Goal: Navigation & Orientation: Go to known website

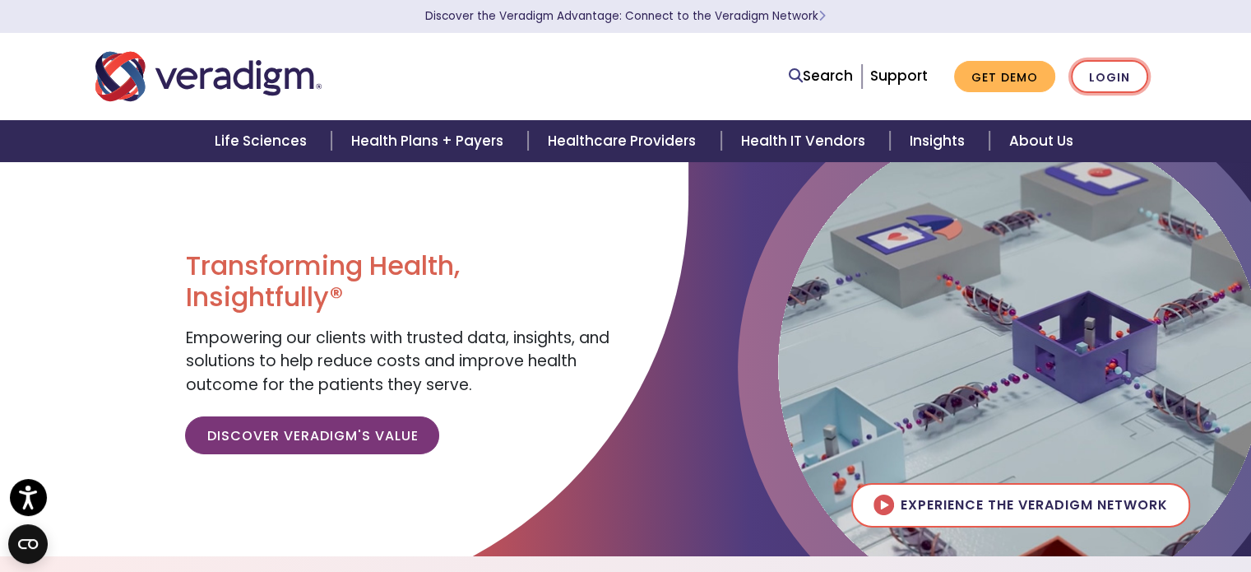
click at [1115, 75] on link "Login" at bounding box center [1109, 77] width 77 height 34
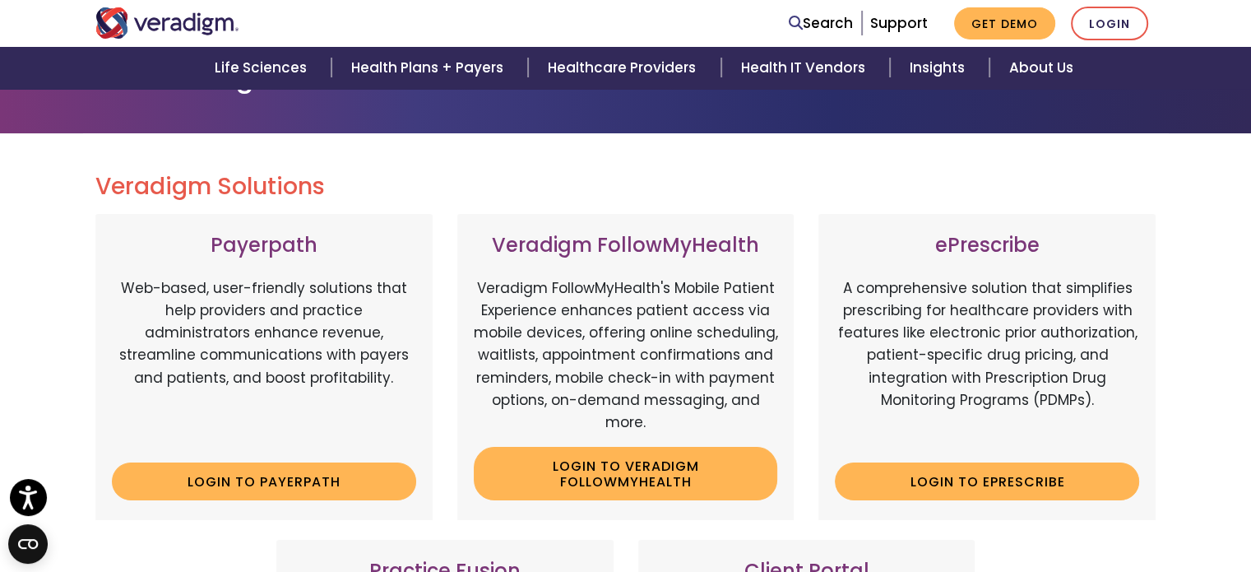
scroll to position [128, 0]
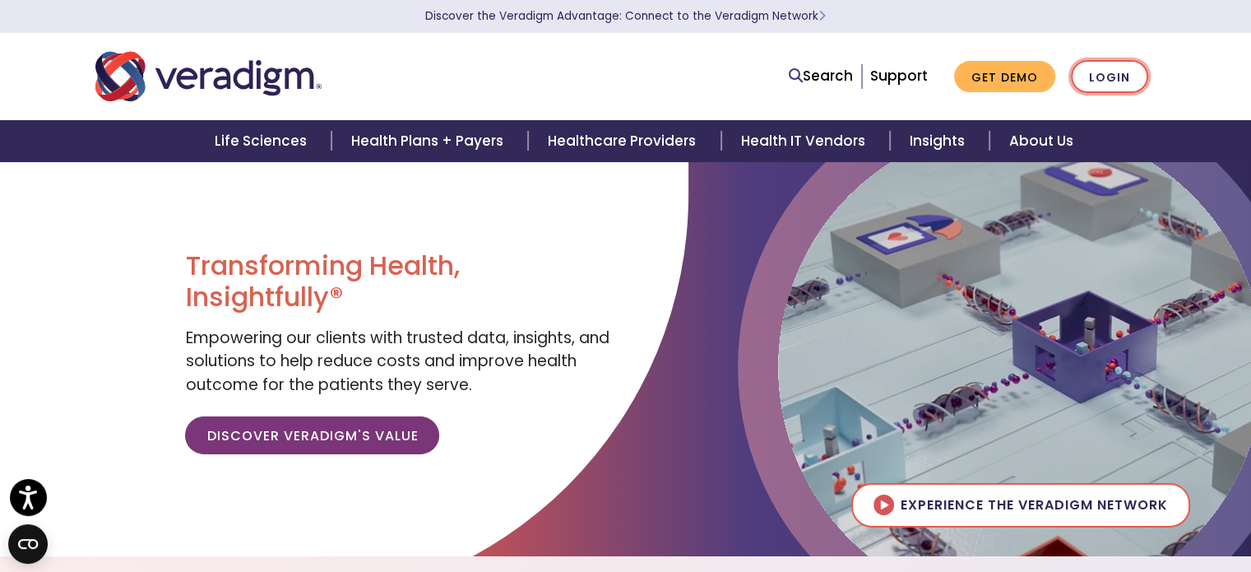
click at [1121, 79] on link "Login" at bounding box center [1109, 77] width 77 height 34
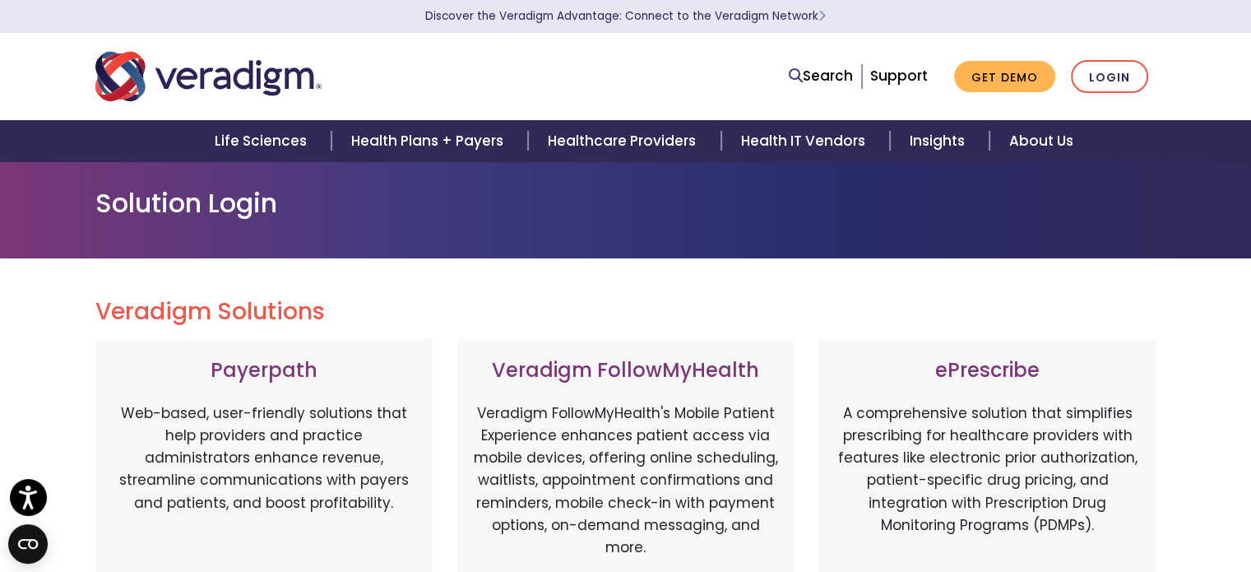
click at [217, 81] on img "Veradigm logo" at bounding box center [208, 76] width 226 height 54
